Goal: Transaction & Acquisition: Purchase product/service

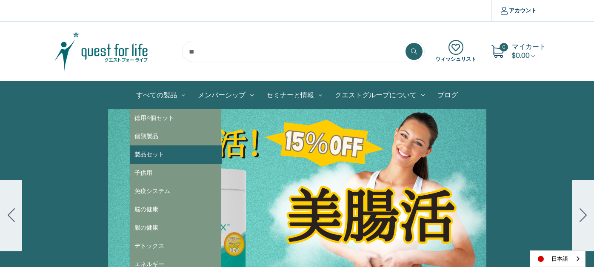
click at [146, 159] on link "製品セット" at bounding box center [175, 154] width 91 height 18
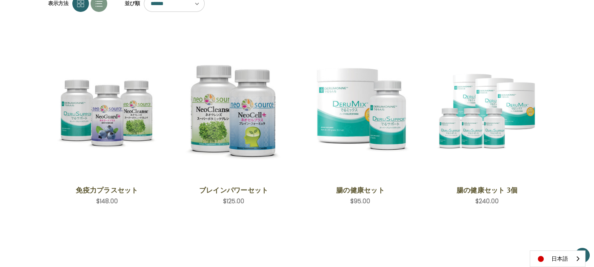
scroll to position [128, 0]
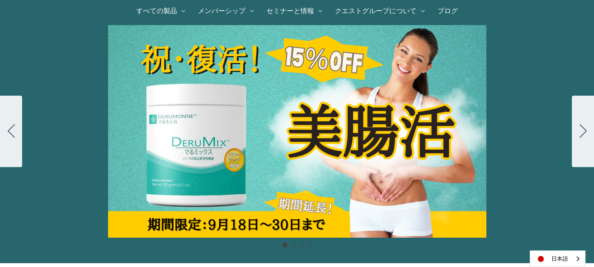
scroll to position [85, 0]
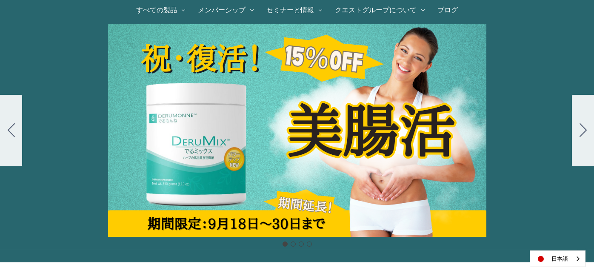
click at [216, 118] on div "Carousel Title Add a description for your carousel slide. You can use this to p…" at bounding box center [297, 130] width 594 height 213
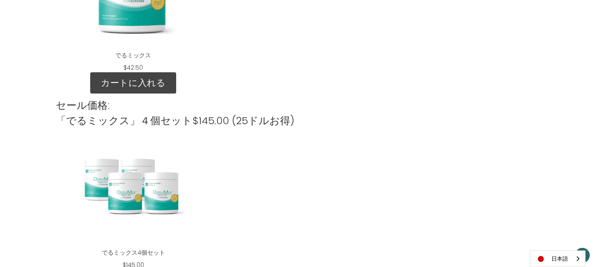
scroll to position [1190, 0]
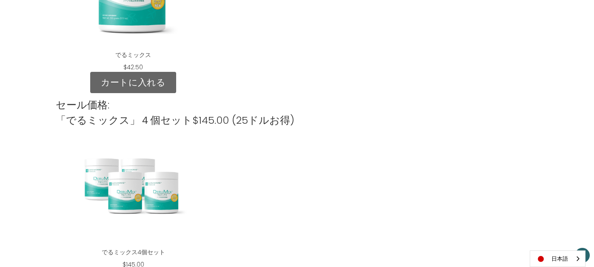
click at [138, 80] on link "カートに入れる" at bounding box center [133, 82] width 86 height 21
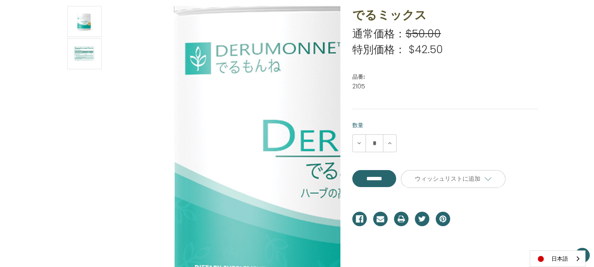
scroll to position [128, 0]
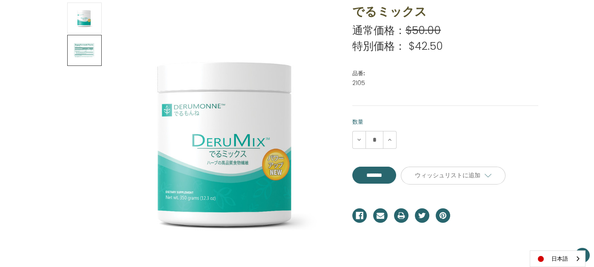
click at [76, 44] on img at bounding box center [84, 50] width 21 height 28
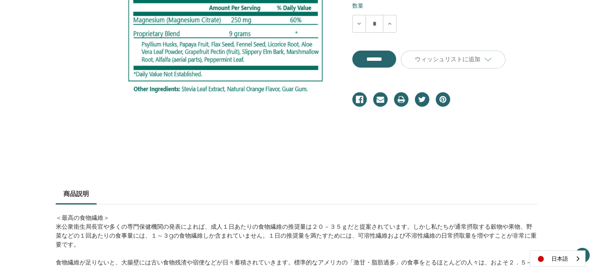
scroll to position [31, 0]
